Goal: Task Accomplishment & Management: Manage account settings

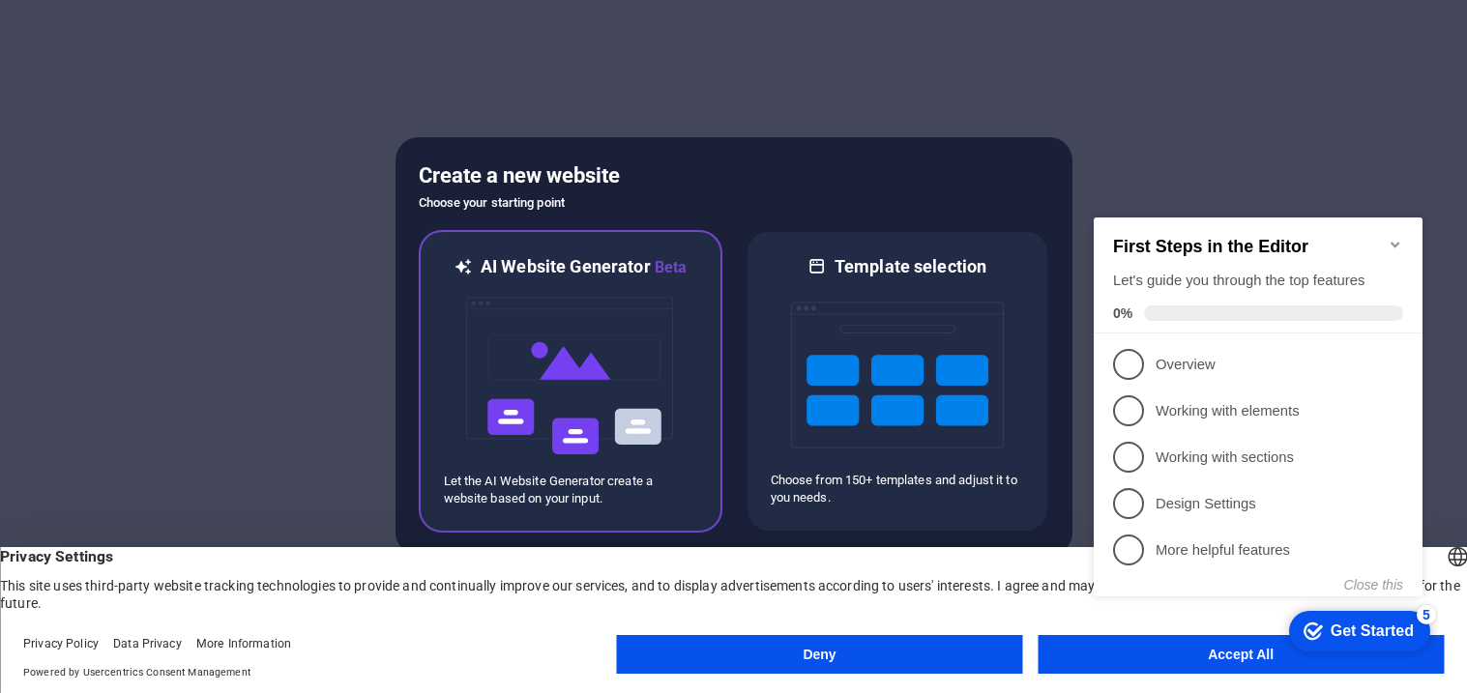
click at [549, 365] on img at bounding box center [570, 375] width 213 height 193
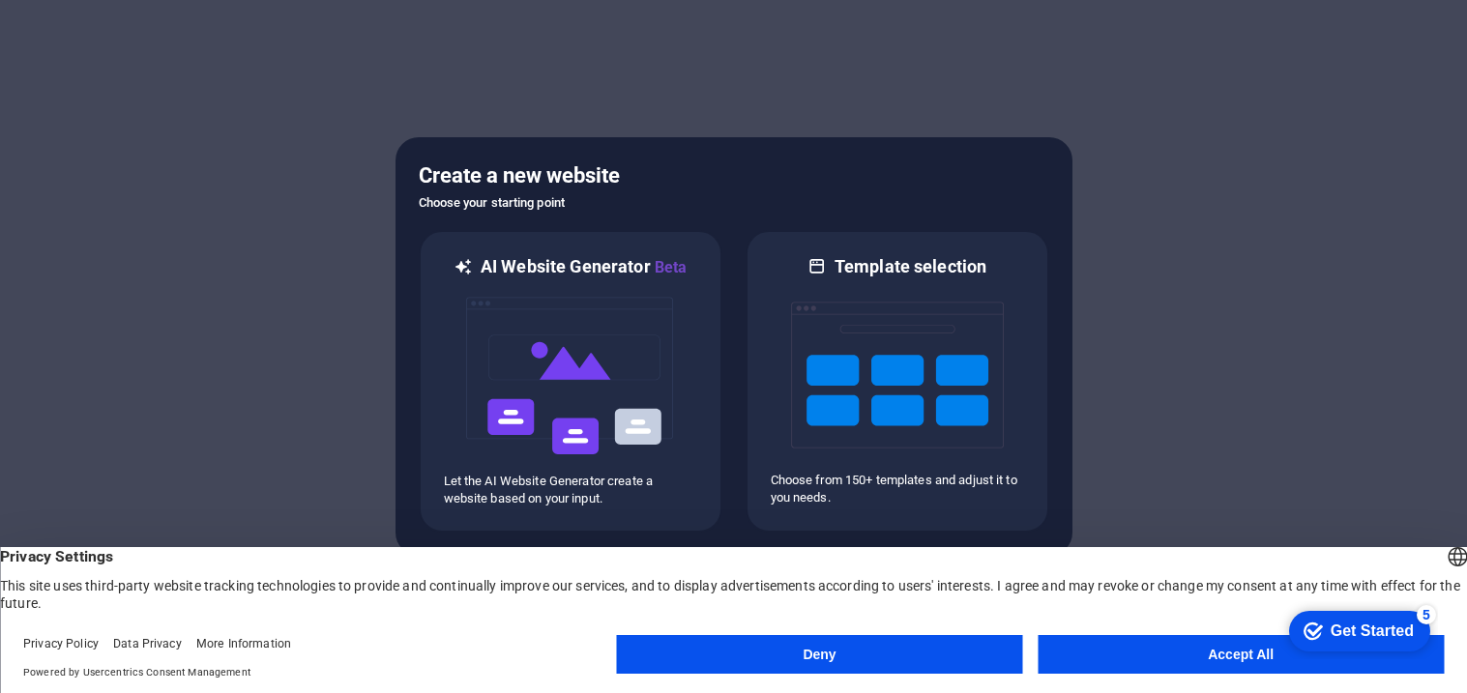
click at [1106, 661] on body "beladonnaenriched.shop Press [Enter] to open an element and edit away! Create a…" at bounding box center [733, 346] width 1467 height 693
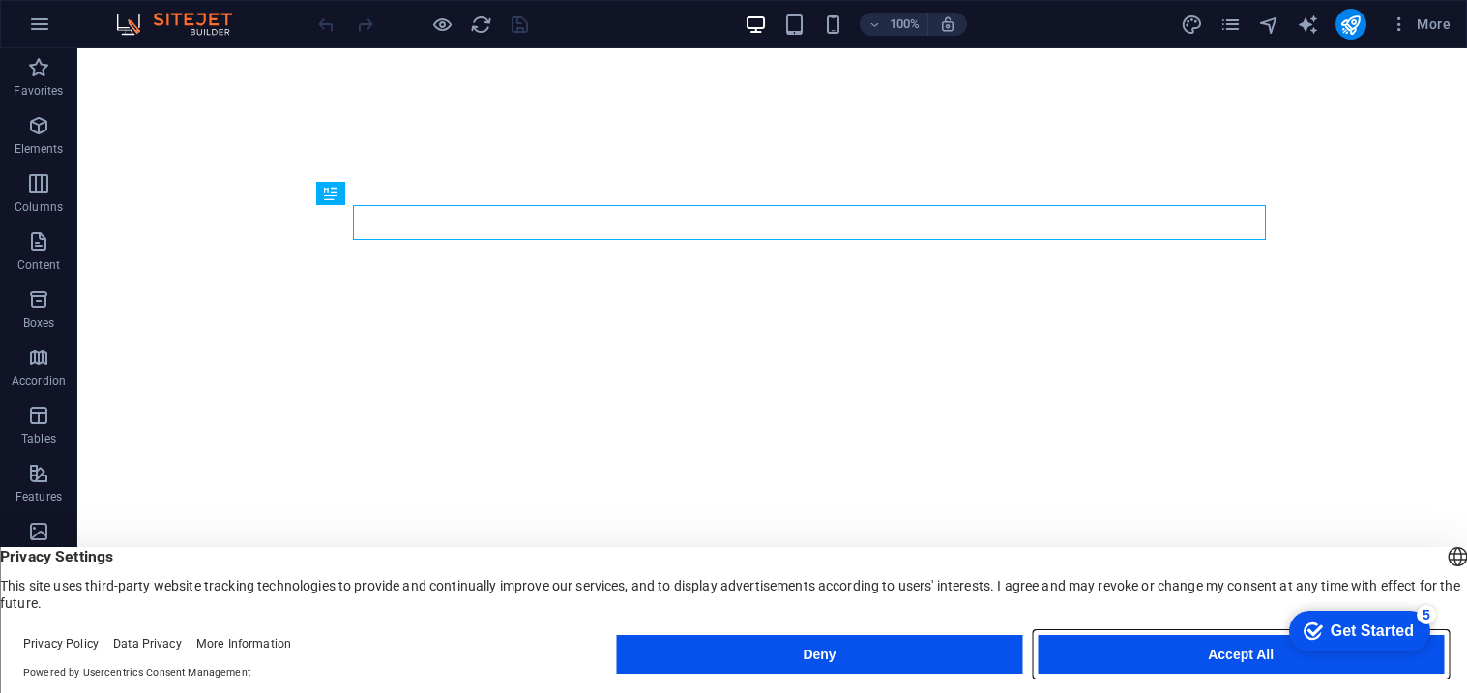
click at [1077, 644] on button "Accept All" at bounding box center [1241, 654] width 406 height 39
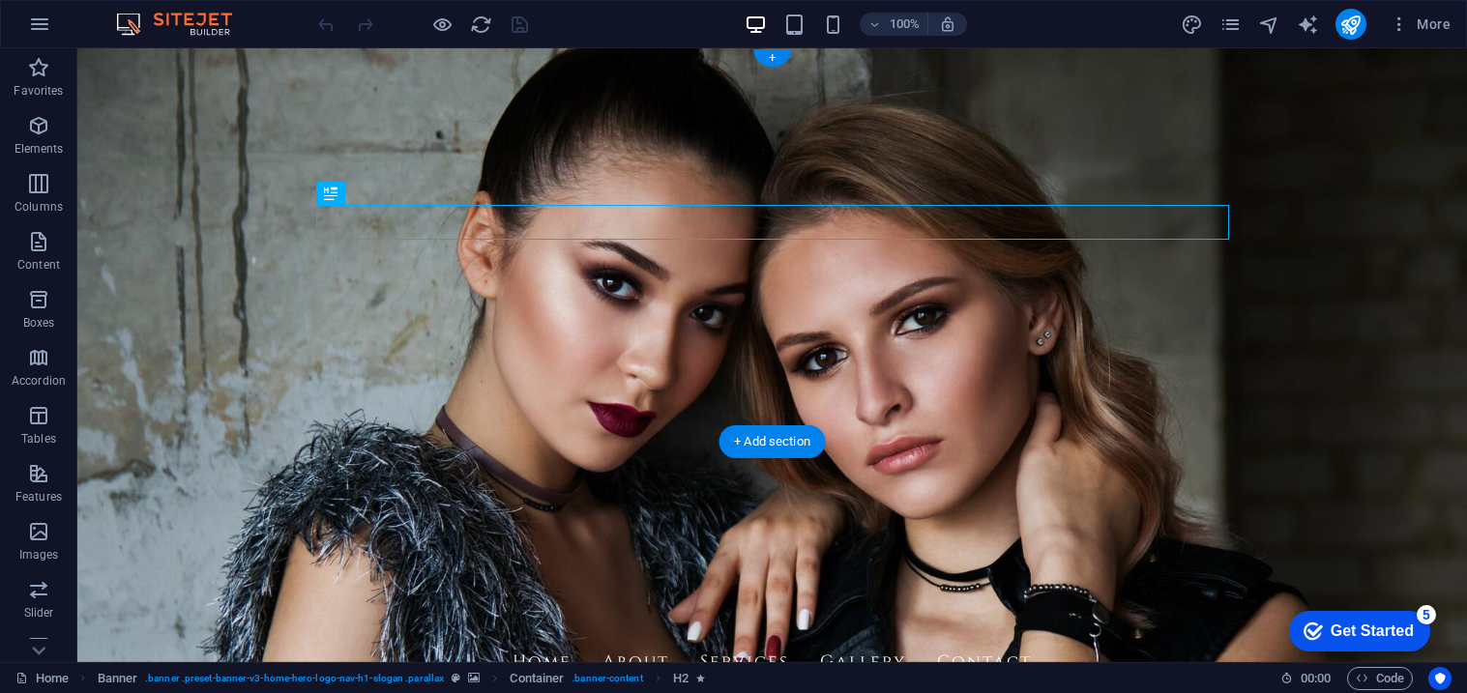
click at [708, 391] on figure at bounding box center [772, 355] width 1390 height 614
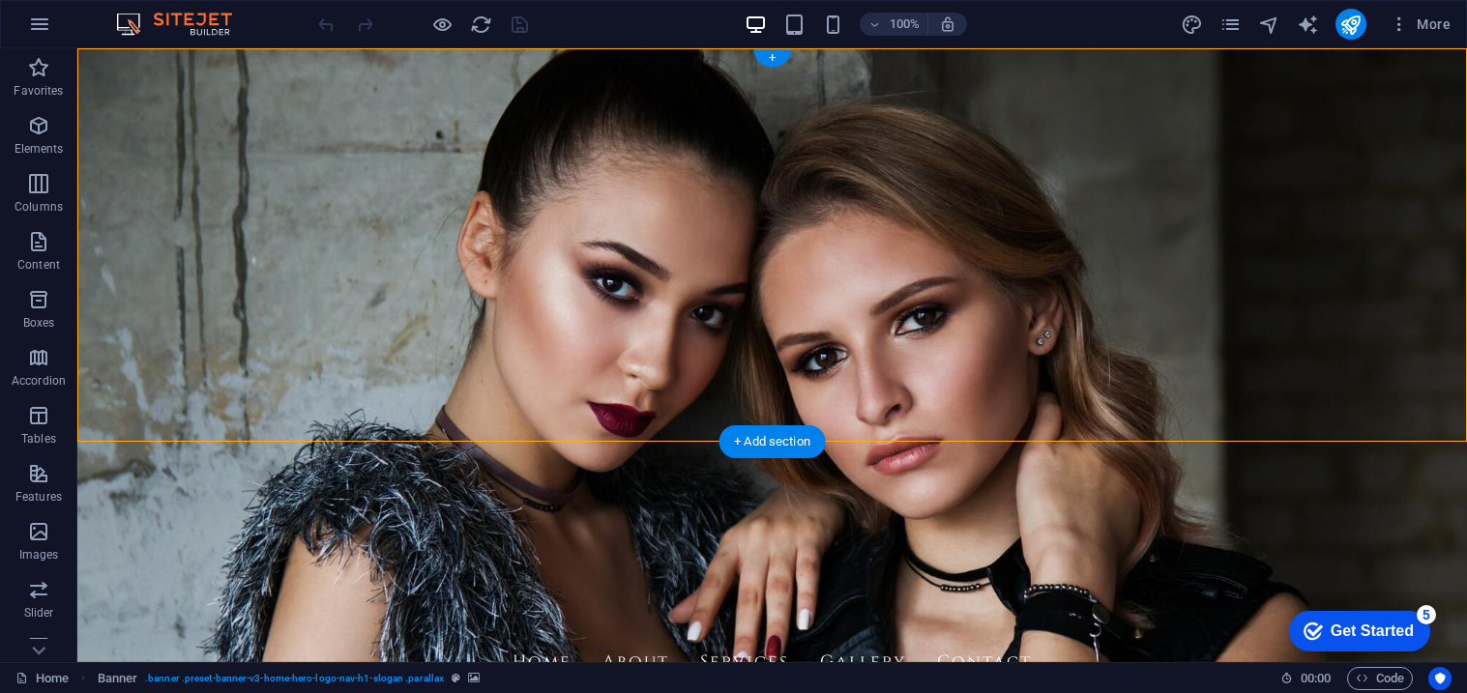
click at [708, 391] on figure at bounding box center [772, 355] width 1390 height 614
select select "vh"
select select "header"
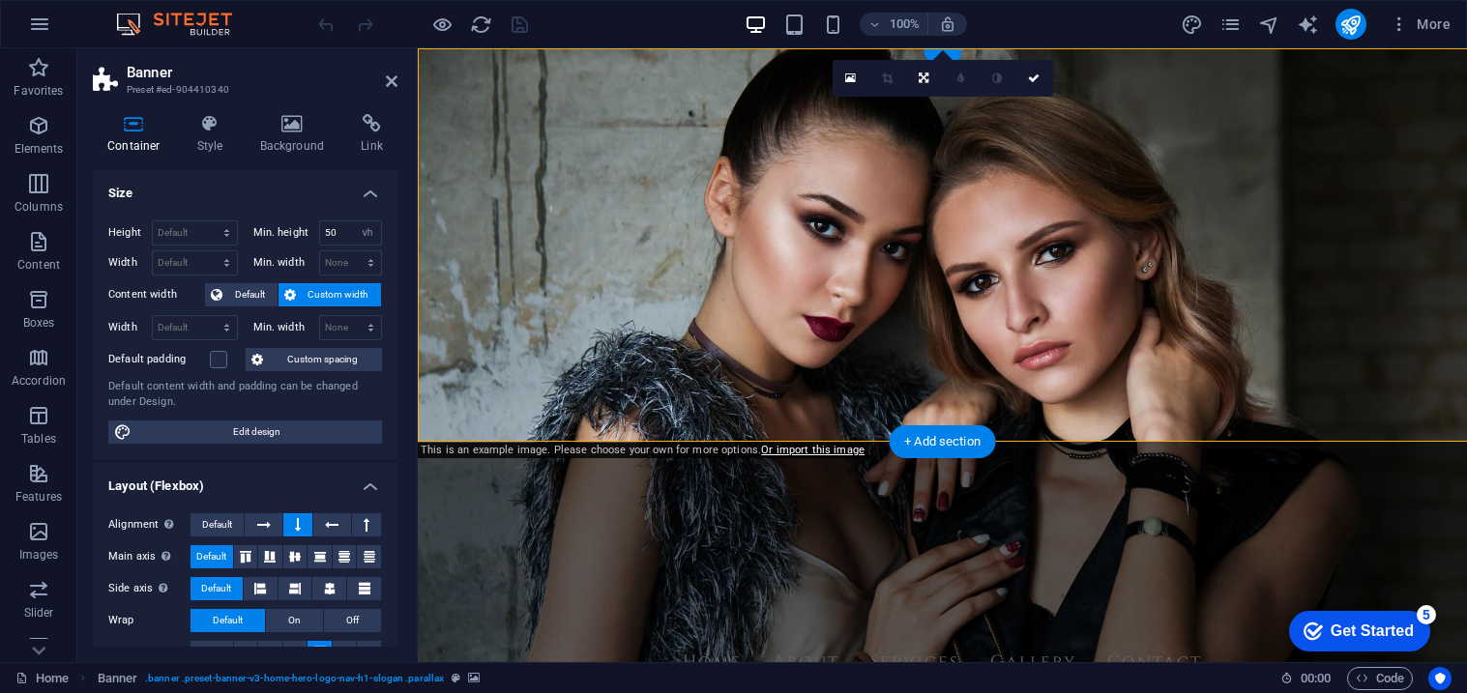
click at [708, 391] on figure at bounding box center [942, 355] width 1049 height 614
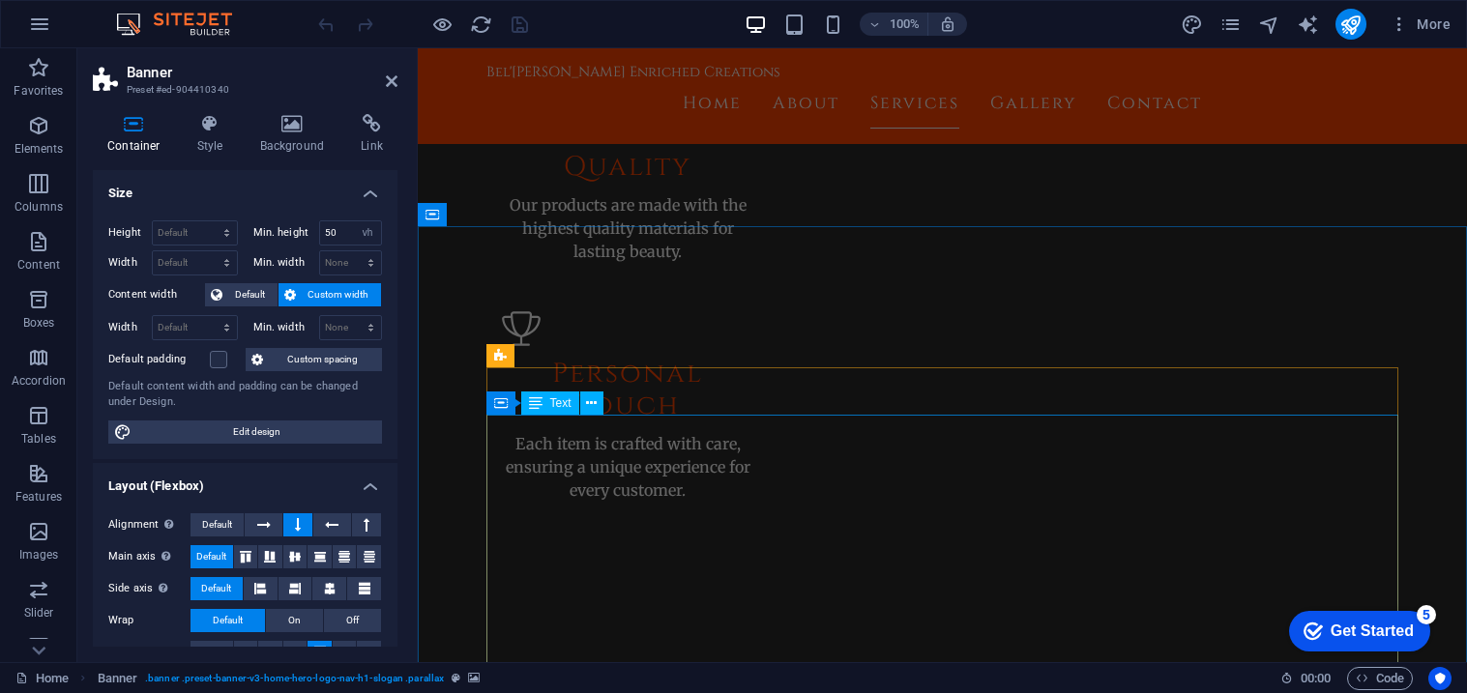
scroll to position [2964, 0]
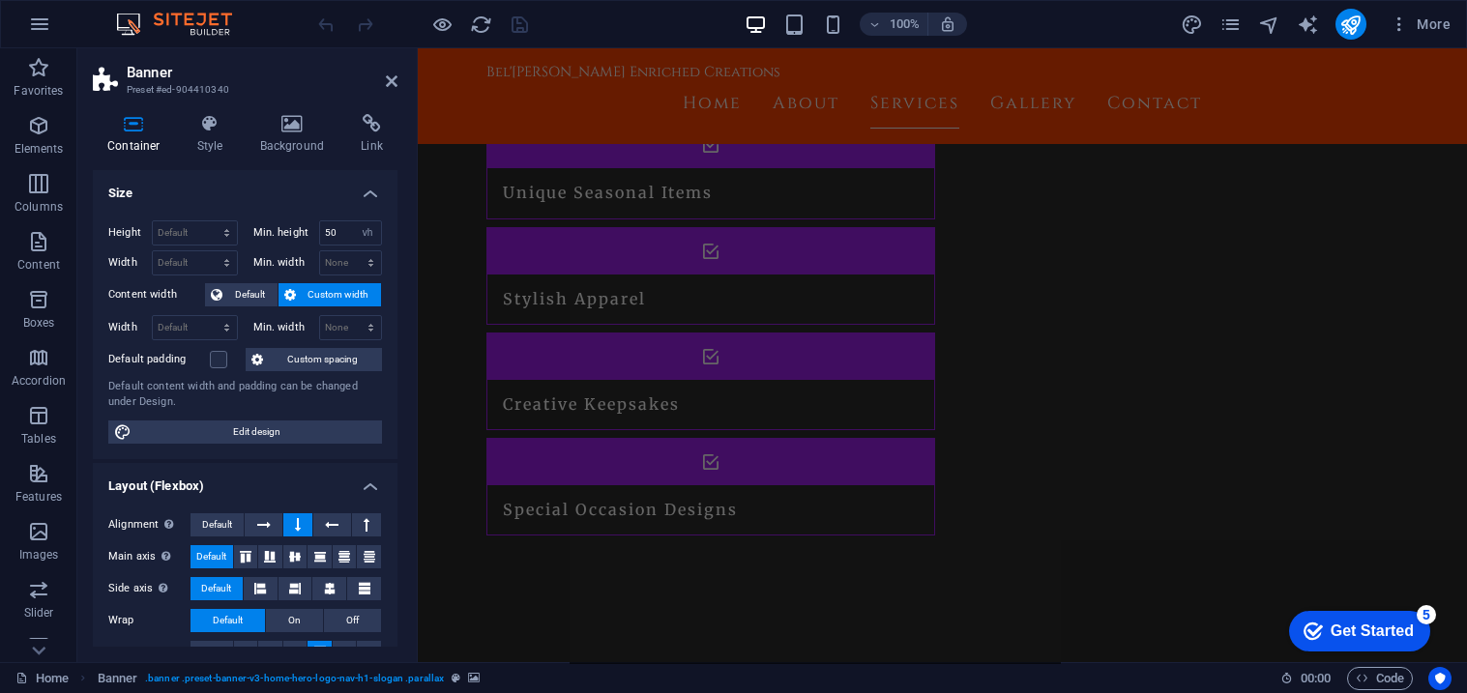
click at [1354, 634] on div "Get Started" at bounding box center [1372, 631] width 83 height 17
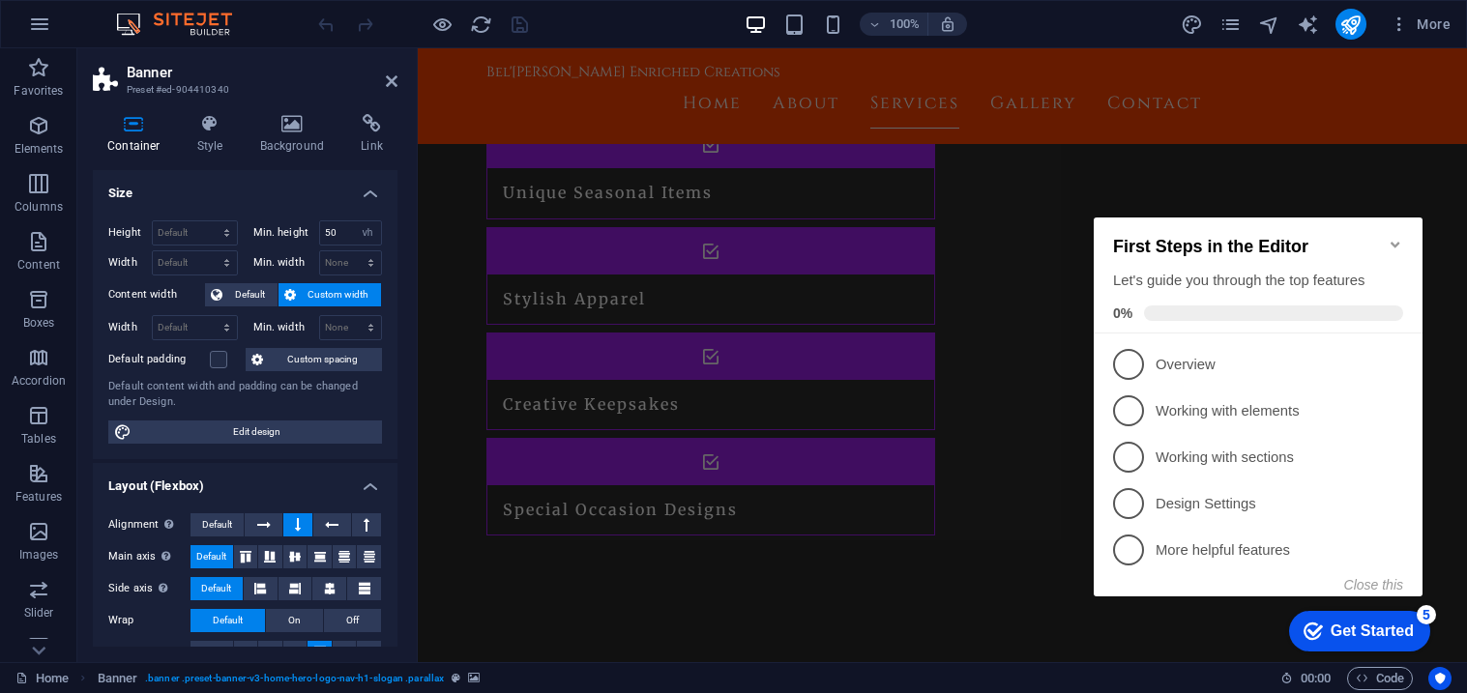
click at [1354, 634] on div "Get Started" at bounding box center [1372, 631] width 83 height 17
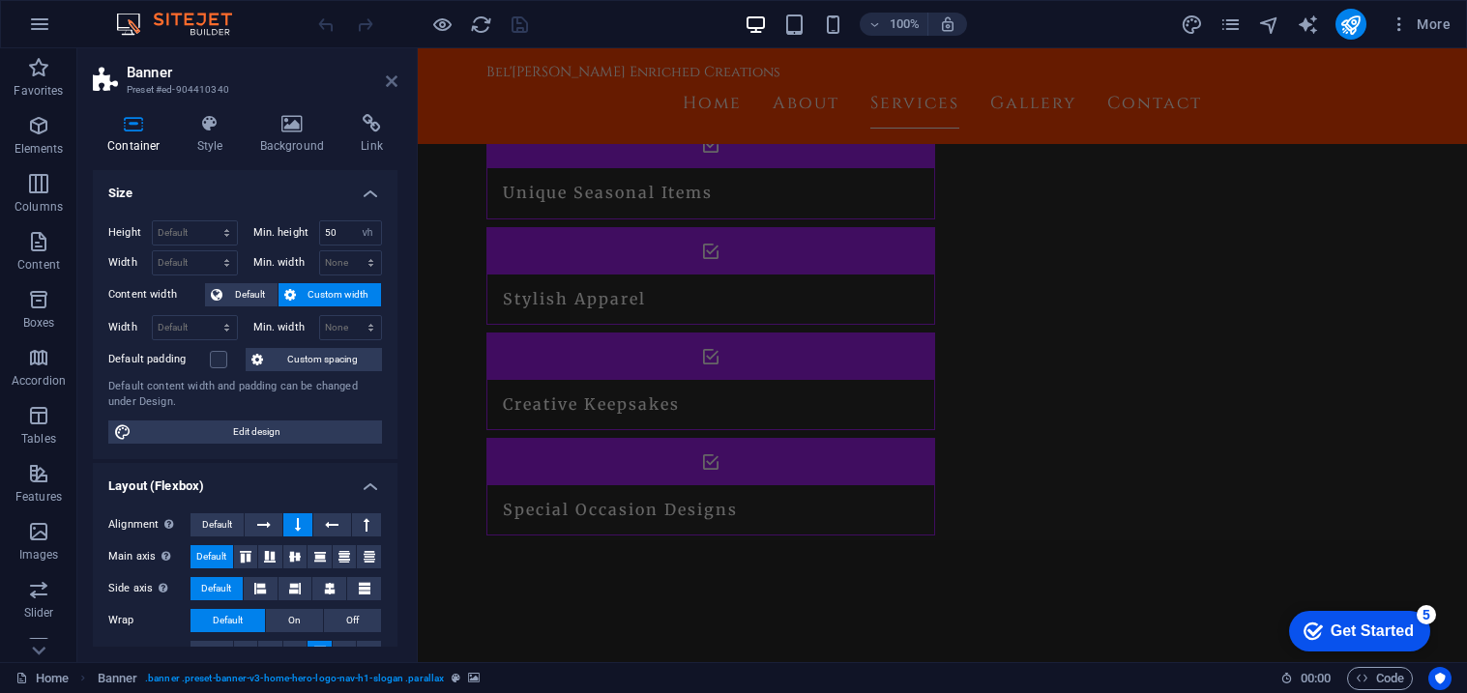
click at [386, 84] on icon at bounding box center [392, 80] width 12 height 15
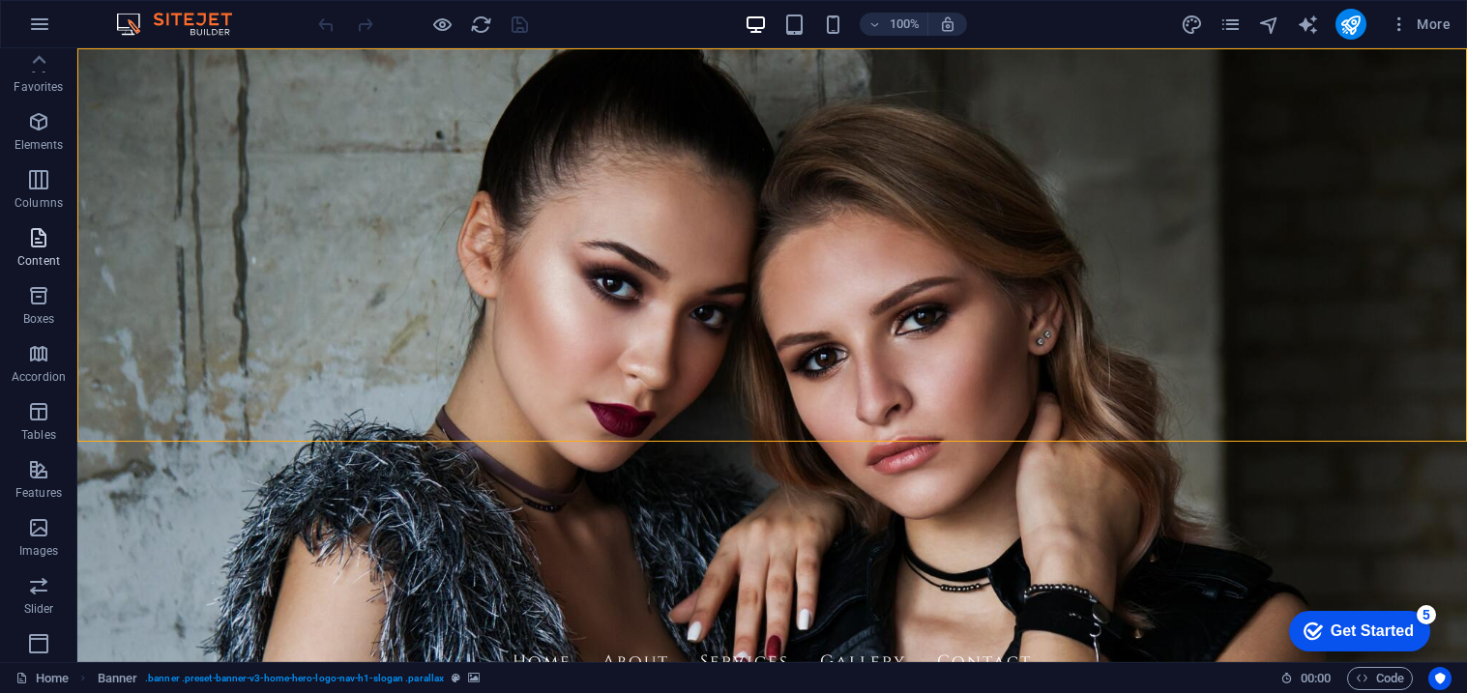
scroll to position [0, 0]
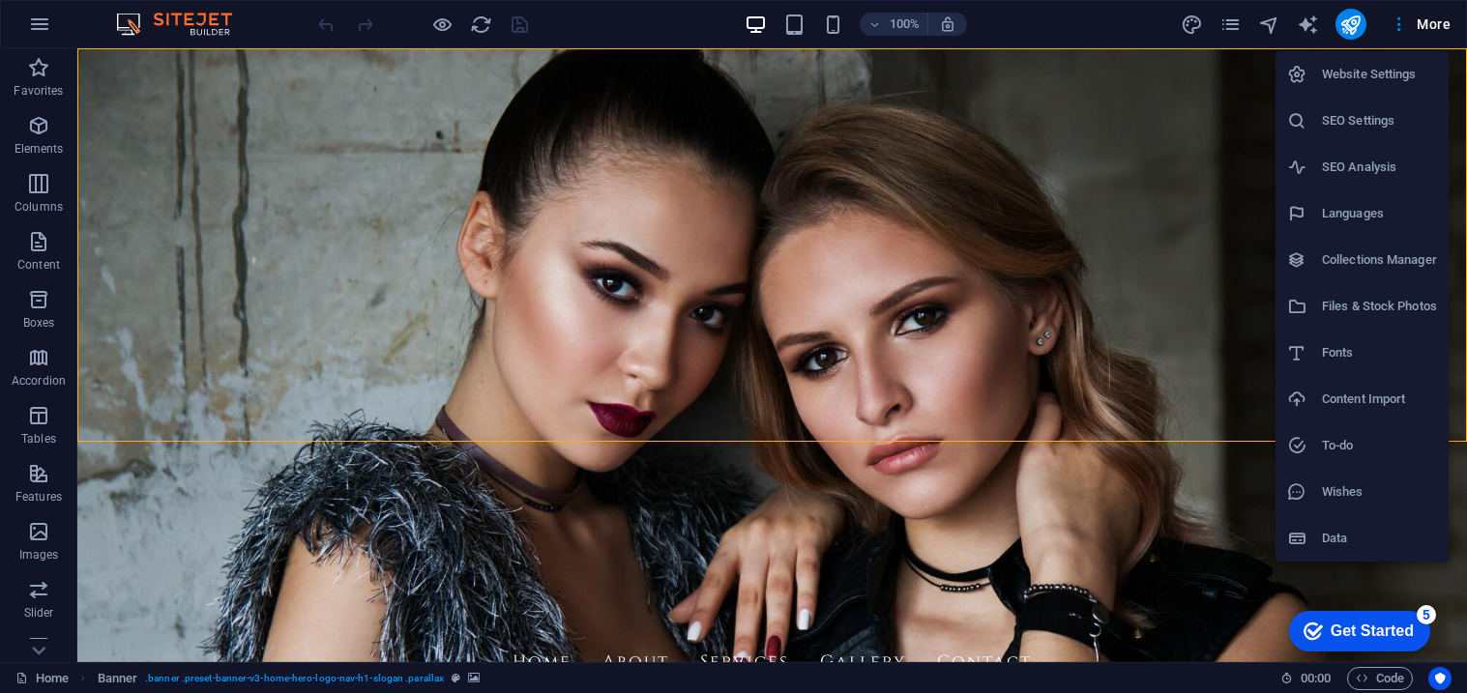
click at [1432, 18] on div at bounding box center [733, 346] width 1467 height 693
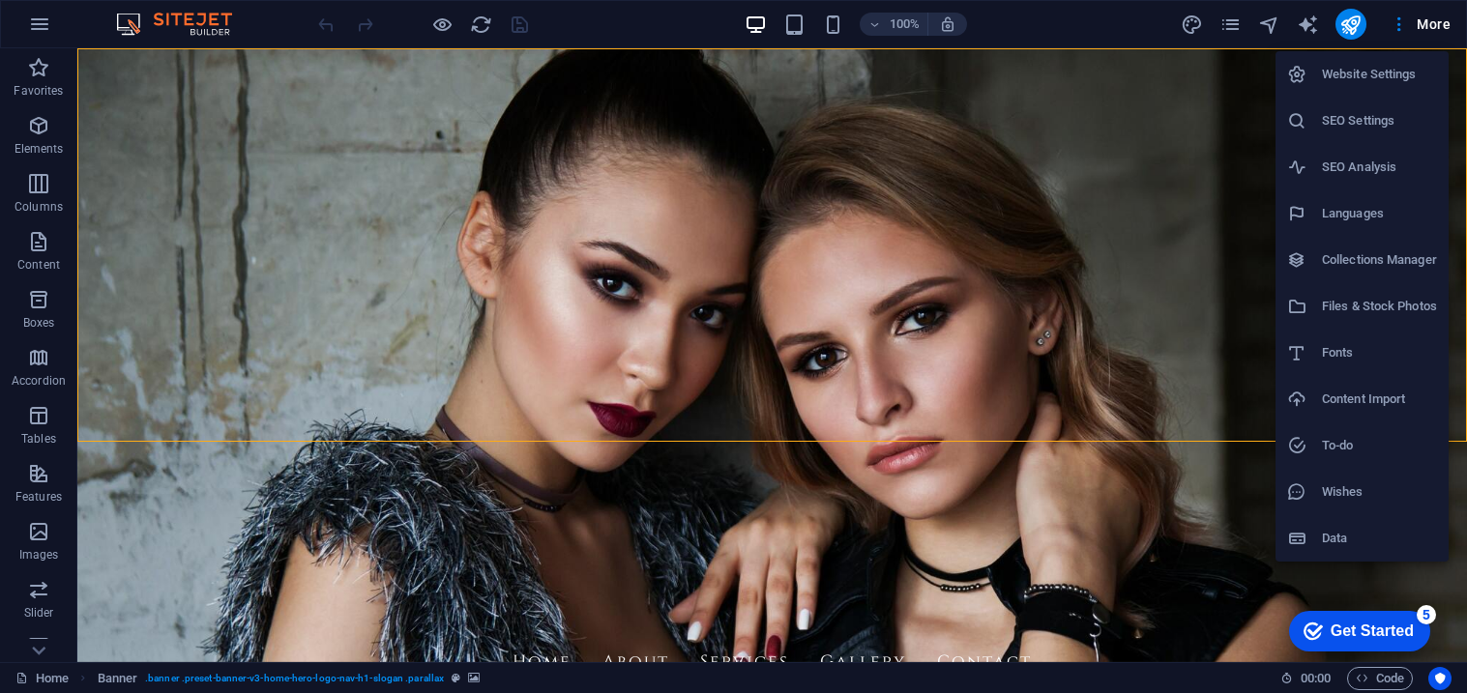
click at [1377, 80] on h6 "Website Settings" at bounding box center [1379, 74] width 115 height 23
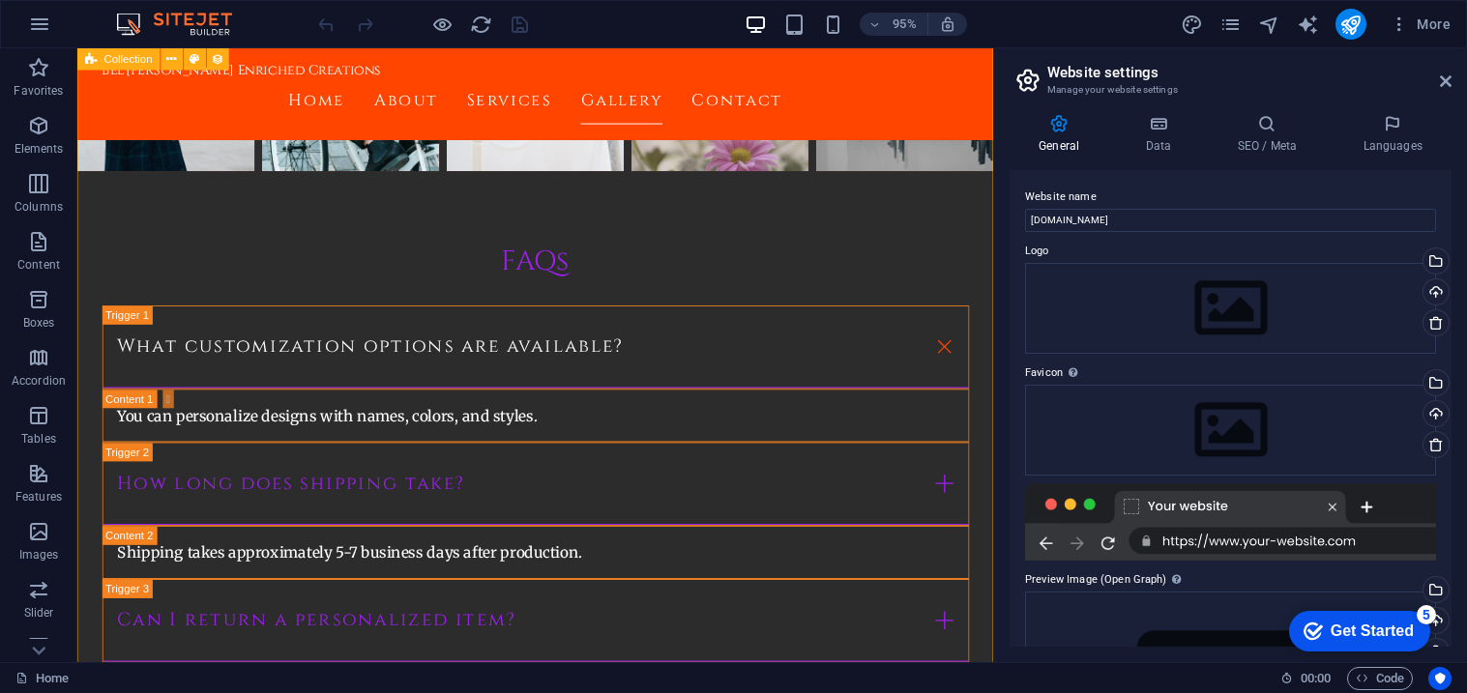
scroll to position [6291, 0]
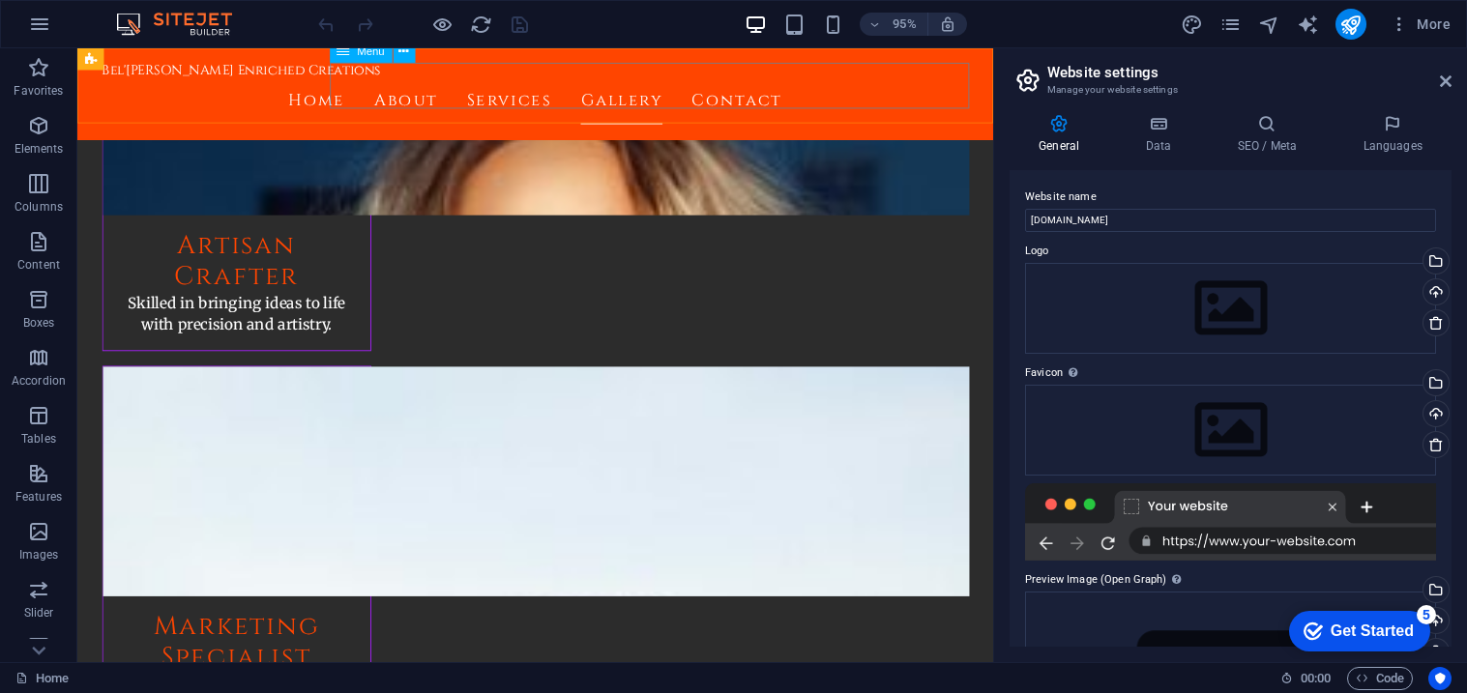
click at [646, 90] on nav "Home About Services Gallery Contact" at bounding box center [559, 104] width 913 height 48
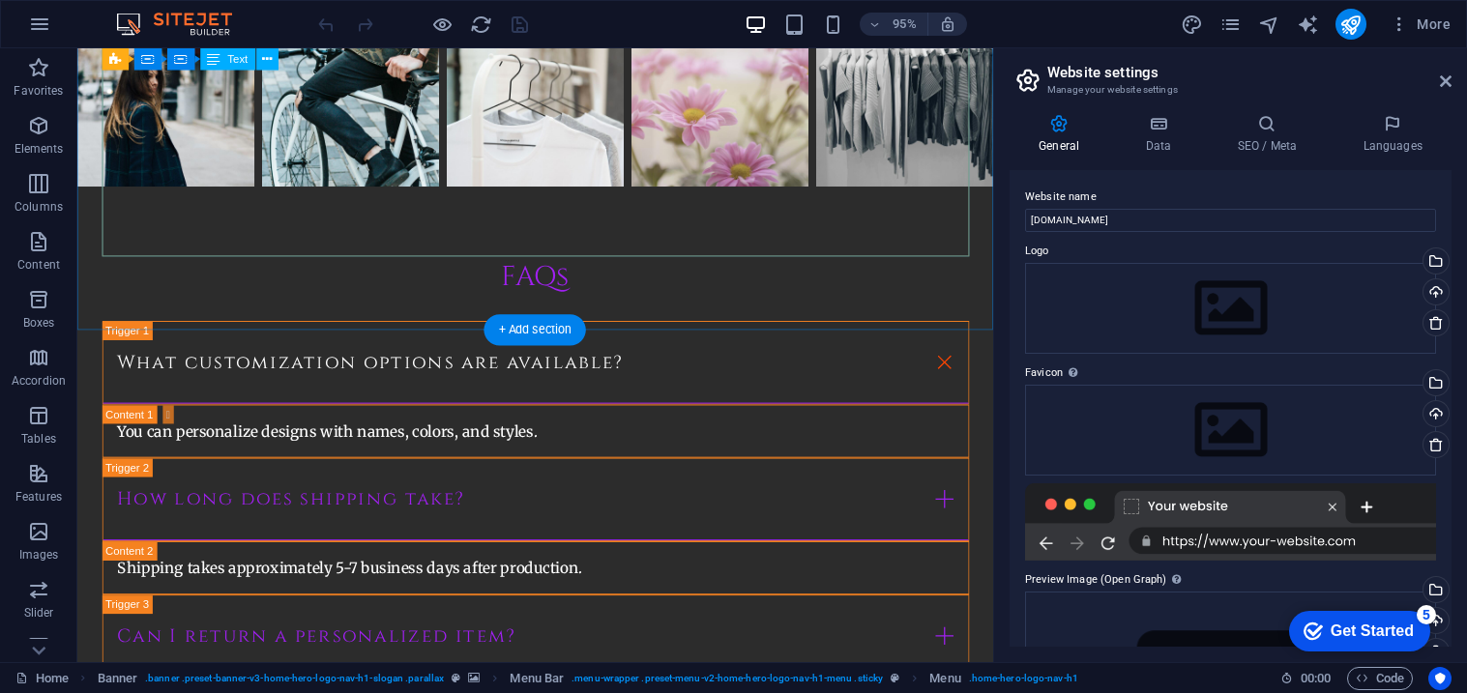
scroll to position [0, 0]
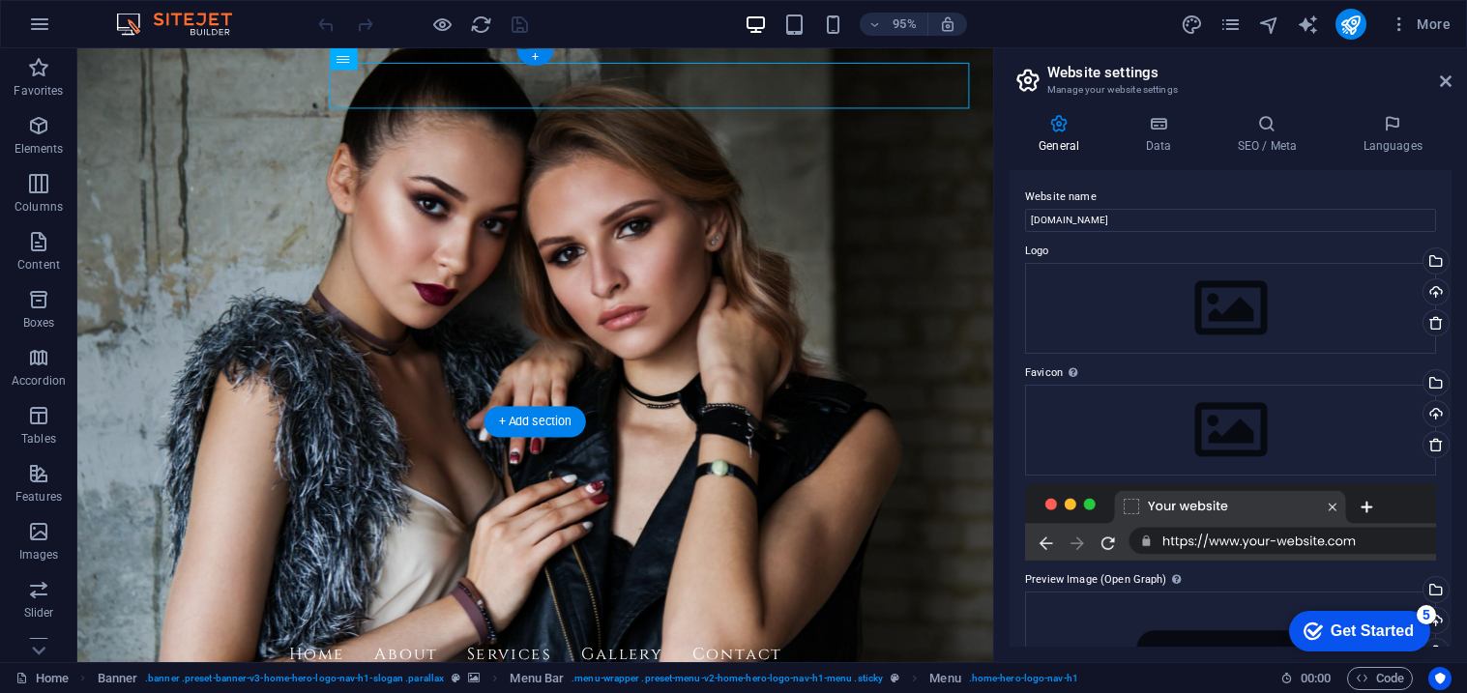
click at [296, 417] on figure at bounding box center [559, 371] width 964 height 646
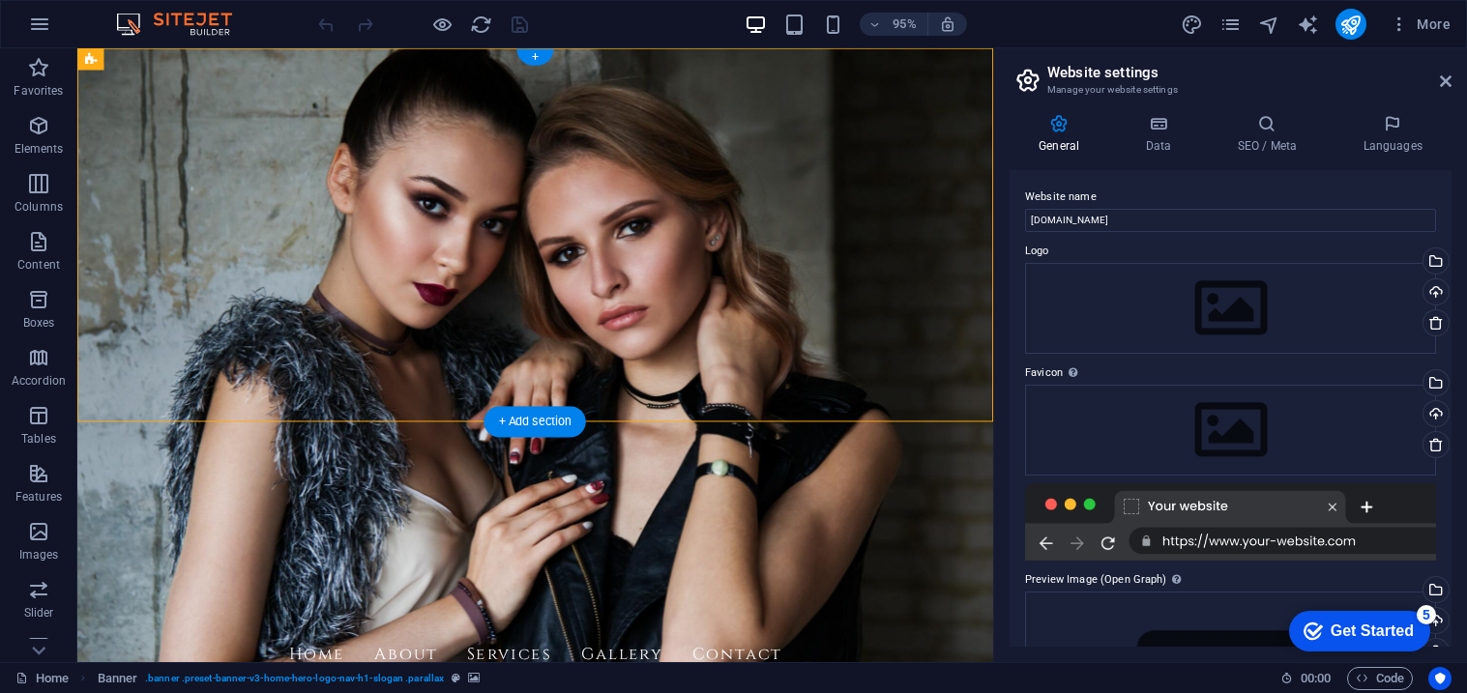
click at [296, 417] on figure at bounding box center [559, 371] width 964 height 646
select select "vh"
select select "header"
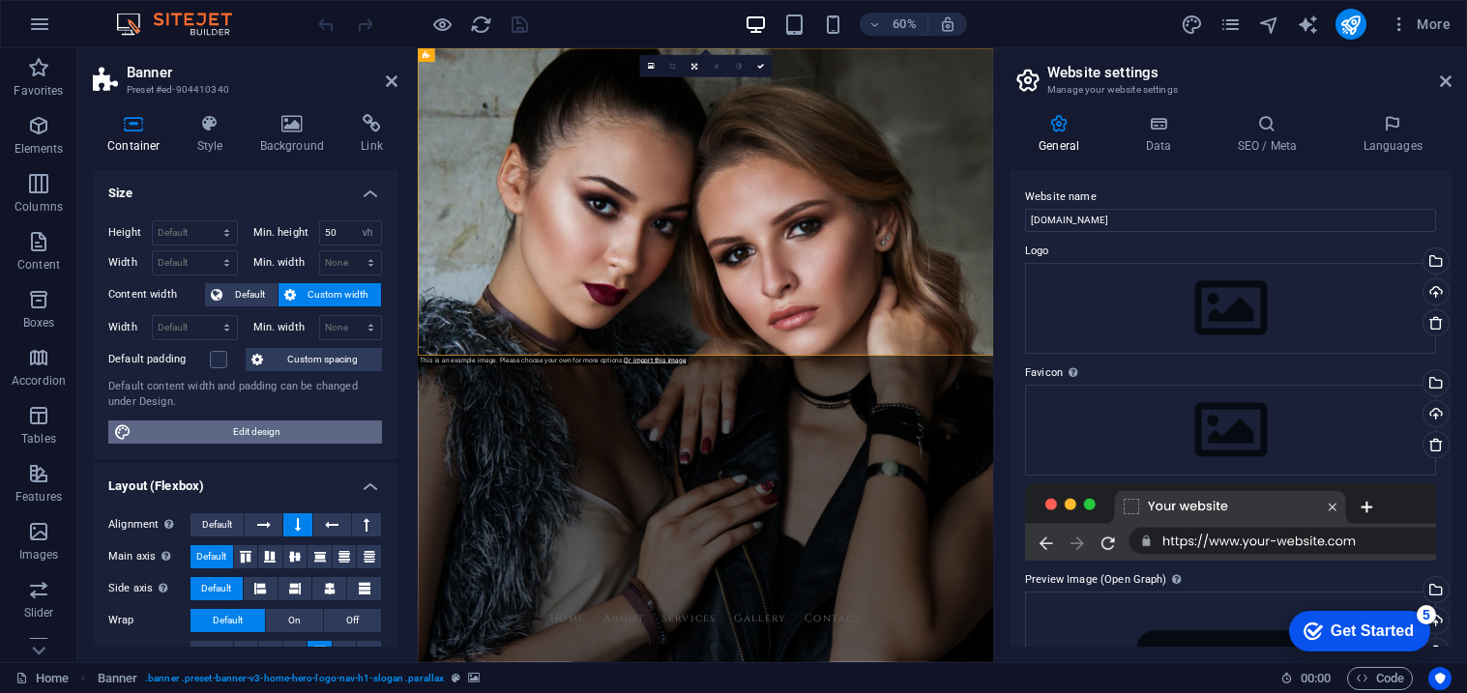
click at [275, 428] on span "Edit design" at bounding box center [256, 432] width 239 height 23
select select "rem"
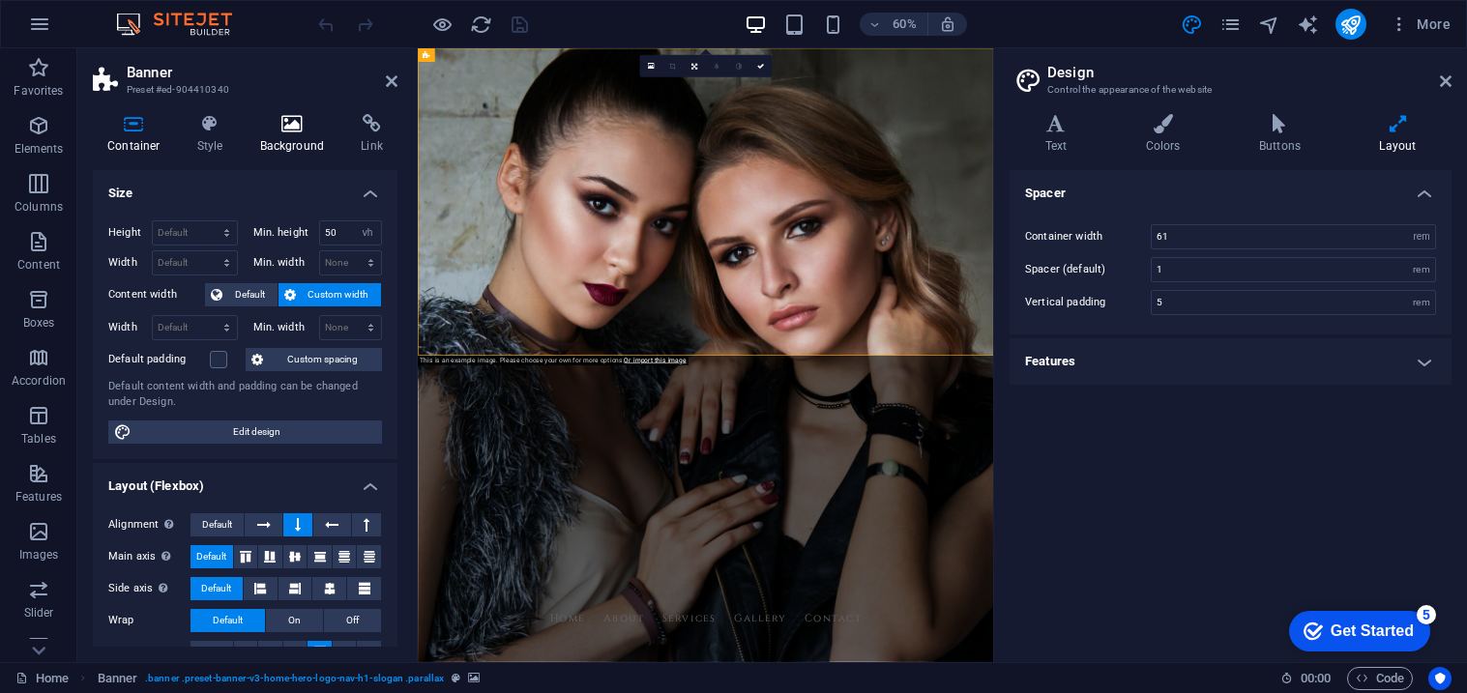
click at [271, 127] on icon at bounding box center [293, 123] width 94 height 19
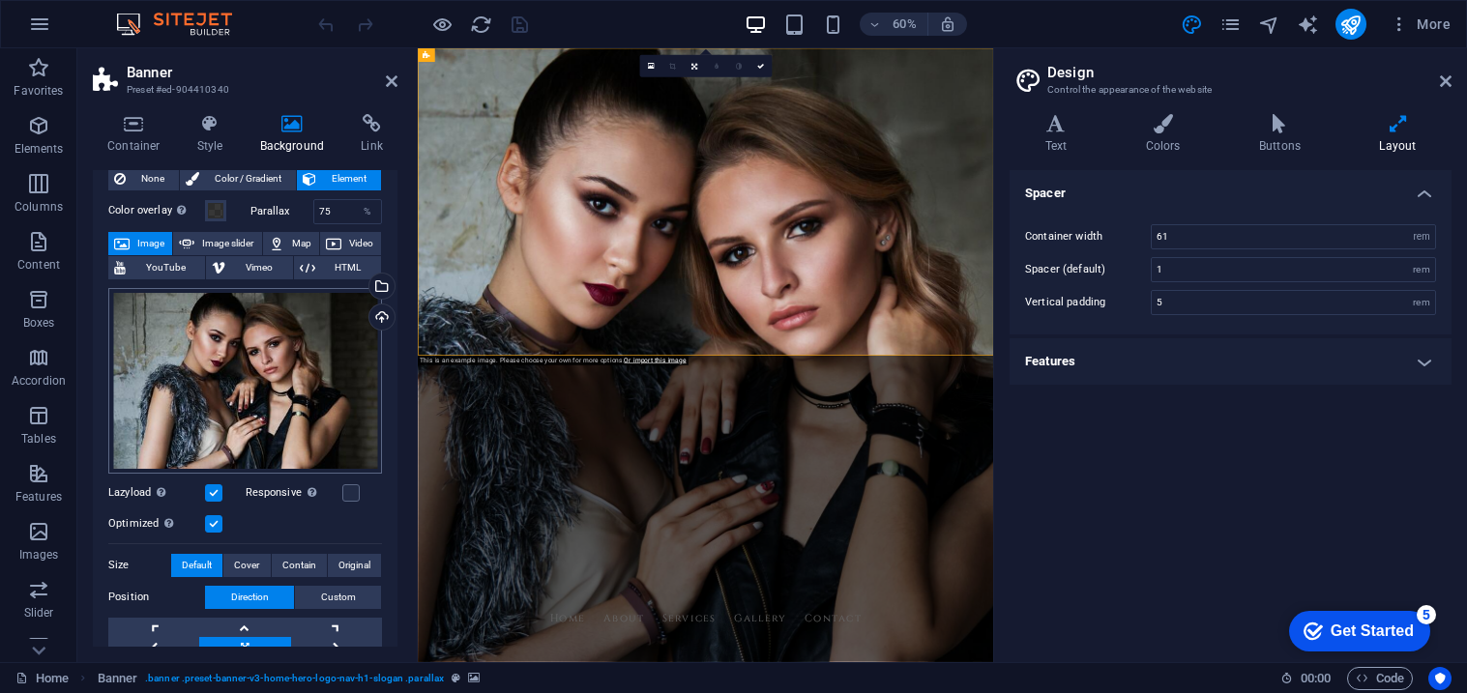
scroll to position [100, 0]
